Goal: Find specific page/section: Find specific page/section

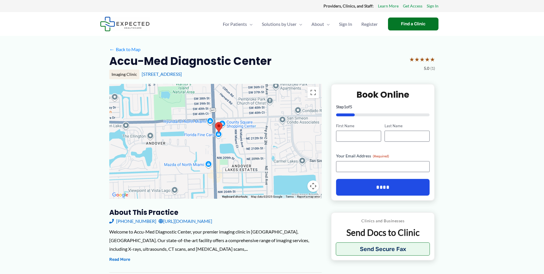
drag, startPoint x: 221, startPoint y: 135, endPoint x: 225, endPoint y: 125, distance: 10.9
click at [225, 125] on div at bounding box center [215, 141] width 212 height 115
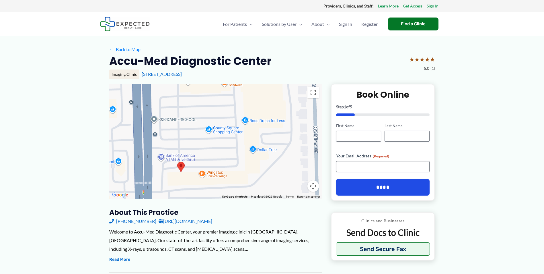
click at [224, 127] on div at bounding box center [215, 141] width 212 height 115
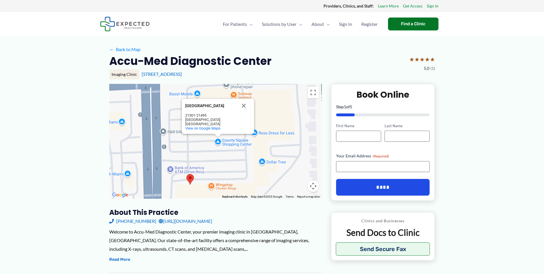
drag, startPoint x: 201, startPoint y: 165, endPoint x: 217, endPoint y: 149, distance: 22.5
click at [217, 149] on div "[GEOGRAPHIC_DATA] 21301-[STREET_ADDRESS] View on Google Maps" at bounding box center [215, 141] width 212 height 115
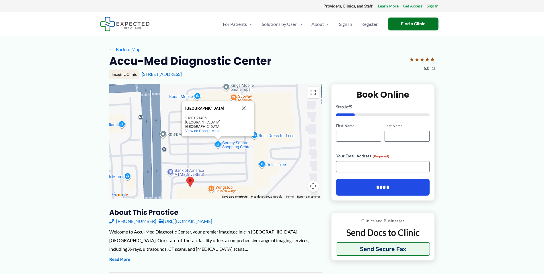
click at [222, 169] on div "[GEOGRAPHIC_DATA] 21301-[STREET_ADDRESS] View on Google Maps" at bounding box center [215, 141] width 212 height 115
click at [230, 162] on div "[GEOGRAPHIC_DATA] 21301-[STREET_ADDRESS] View on Google Maps" at bounding box center [215, 141] width 212 height 115
click at [193, 183] on img at bounding box center [189, 181] width 7 height 11
click at [191, 181] on img at bounding box center [189, 181] width 7 height 11
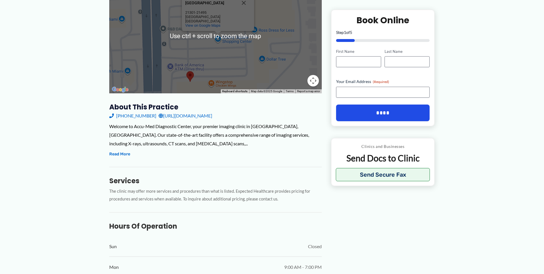
scroll to position [108, 0]
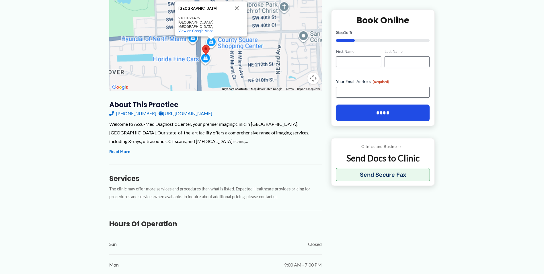
click at [209, 51] on div "[GEOGRAPHIC_DATA] 21301-[STREET_ADDRESS] View on Google Maps" at bounding box center [215, 33] width 212 height 115
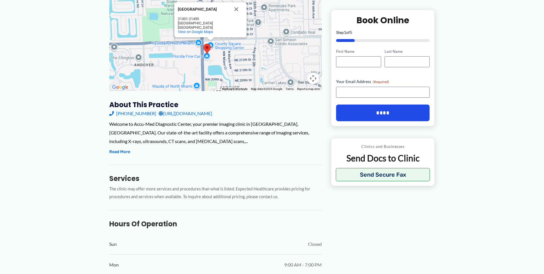
click at [245, 157] on div "About this practice [PHONE_NUMBER] [URL][DOMAIN_NAME] Welcome to Accu-Med Diagn…" at bounding box center [215, 238] width 212 height 277
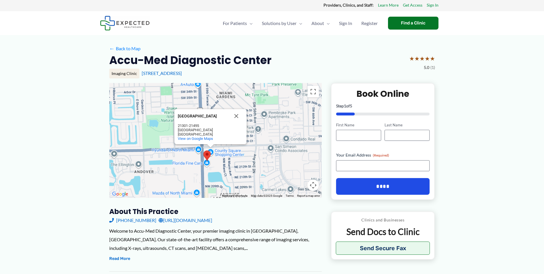
scroll to position [0, 0]
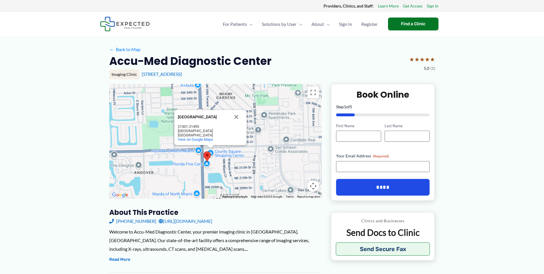
click at [310, 60] on div "Accu-Med Diagnostic Center ★ ★ ★ ★ ★ 5.0 (1)" at bounding box center [272, 63] width 326 height 18
